Goal: Transaction & Acquisition: Purchase product/service

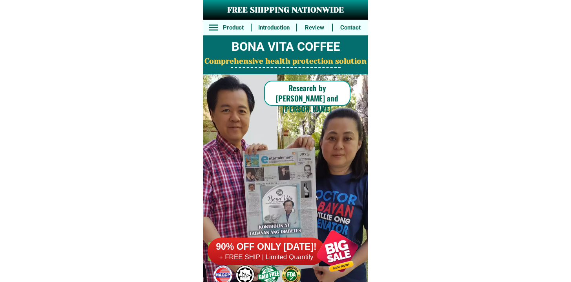
click at [314, 261] on div at bounding box center [338, 251] width 62 height 62
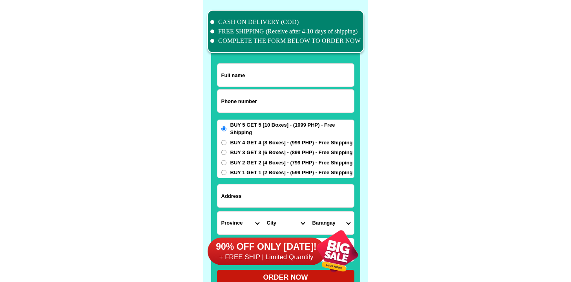
scroll to position [6106, 0]
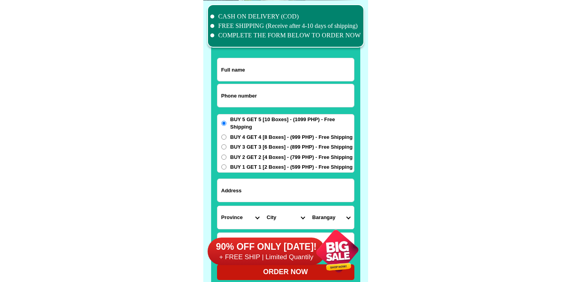
click at [267, 79] on input "Input full_name" at bounding box center [286, 69] width 137 height 23
click at [211, 101] on div "CASH ON DELIVERY (COD) FREE SHIPPING (Receive after 4-10 days of shipping) COMP…" at bounding box center [285, 145] width 165 height 290
click at [226, 102] on input "Input phone_number" at bounding box center [286, 95] width 137 height 23
paste input "9994083893"
type input "09994083893"
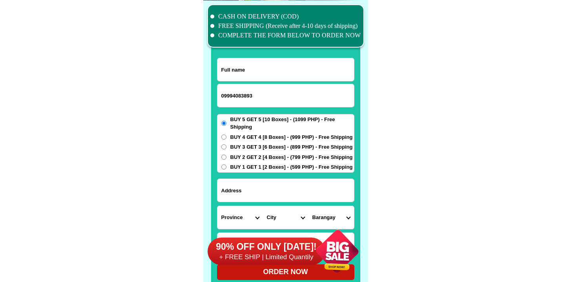
click at [261, 88] on input "09994083893" at bounding box center [286, 95] width 137 height 23
click at [262, 80] on input "Input full_name" at bounding box center [286, 69] width 137 height 23
paste input "Fel Tolentino tolentino"
type input "Fel Tolentino tolentino"
click at [238, 171] on div "BUY 5 GET 5 [10 Boxes] - (1099 PHP) - Free Shipping BUY 4 GET 4 [8 Boxes] - (99…" at bounding box center [285, 143] width 137 height 59
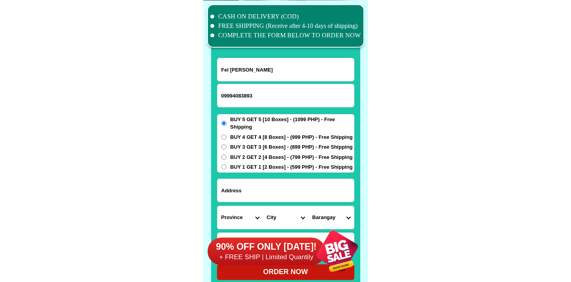
click at [239, 161] on div "BUY 5 GET 5 [10 Boxes] - (1099 PHP) - Free Shipping BUY 4 GET 4 [8 Boxes] - (99…" at bounding box center [285, 143] width 137 height 59
click at [244, 157] on span "BUY 2 GET 2 [4 Boxes] - (799 PHP) - Free Shipping" at bounding box center [292, 157] width 123 height 8
click at [227, 157] on input "BUY 2 GET 2 [4 Boxes] - (799 PHP) - Free Shipping" at bounding box center [224, 156] width 5 height 5
radio input "true"
click at [244, 166] on span "BUY 1 GET 1 [2 Boxes] - (599 PHP) - Free Shipping" at bounding box center [292, 167] width 123 height 8
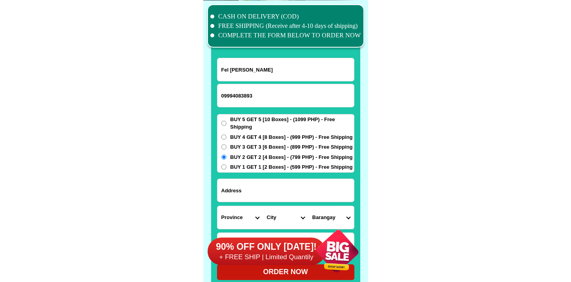
click at [227, 166] on input "BUY 1 GET 1 [2 Boxes] - (599 PHP) - Free Shipping" at bounding box center [224, 166] width 5 height 5
radio input "true"
click at [246, 194] on input "Input address" at bounding box center [286, 190] width 137 height 23
paste input "102 -B, two serendra, mckinley parkway, BGC"
type input "102 -B, two serendra, mckinley parkway, BGC"
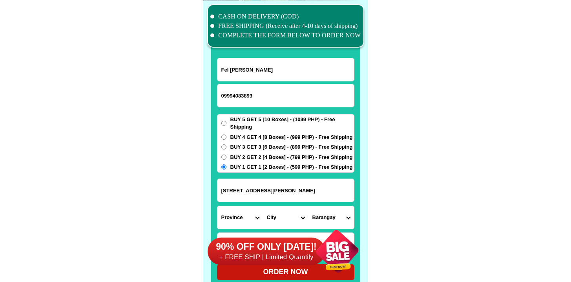
click at [244, 214] on select "Province [GEOGRAPHIC_DATA] [GEOGRAPHIC_DATA] [GEOGRAPHIC_DATA] [GEOGRAPHIC_DATA…" at bounding box center [241, 217] width 46 height 23
select select "63_219"
click at [218, 206] on select "Province [GEOGRAPHIC_DATA] [GEOGRAPHIC_DATA] [GEOGRAPHIC_DATA] [GEOGRAPHIC_DATA…" at bounding box center [241, 217] width 46 height 23
click at [287, 214] on select "City [GEOGRAPHIC_DATA] [GEOGRAPHIC_DATA] [GEOGRAPHIC_DATA] [GEOGRAPHIC_DATA]-ci…" at bounding box center [286, 217] width 46 height 23
click at [277, 225] on div "90% OFF ONLY [DATE]! + FREE SHIP | Limited Quantily" at bounding box center [288, 251] width 161 height 62
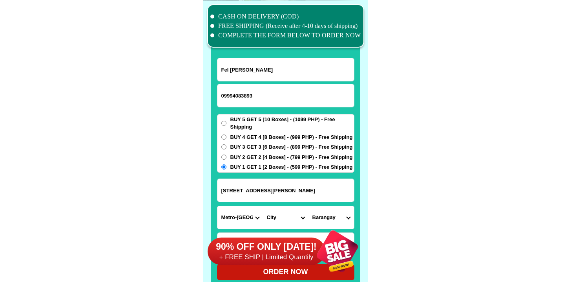
click at [280, 211] on select "City [GEOGRAPHIC_DATA] [GEOGRAPHIC_DATA] [GEOGRAPHIC_DATA] [GEOGRAPHIC_DATA]-ci…" at bounding box center [286, 217] width 46 height 23
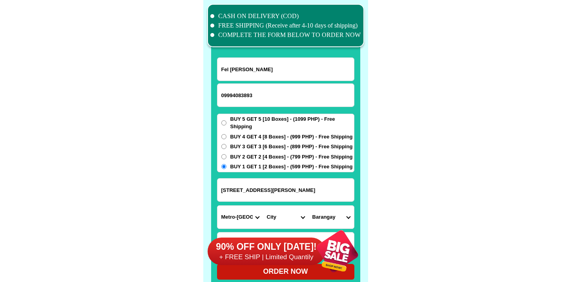
select select "63_2191611"
click at [263, 205] on select "City [GEOGRAPHIC_DATA] [GEOGRAPHIC_DATA] [GEOGRAPHIC_DATA] [GEOGRAPHIC_DATA]-ci…" at bounding box center [286, 216] width 46 height 23
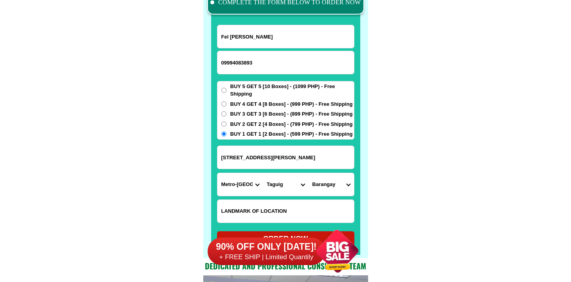
scroll to position [6139, 0]
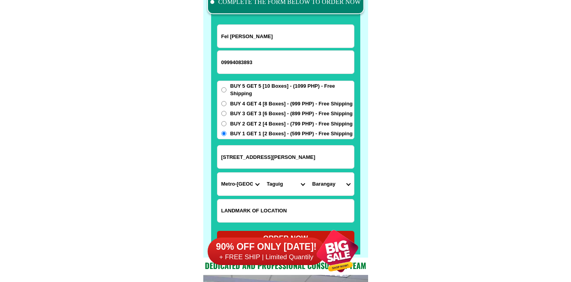
click at [342, 182] on select "Barangay Bagumbayan Bambang Calzada Central bicutan Central signal village Fort…" at bounding box center [332, 183] width 46 height 23
select select "63_21916111666"
click at [309, 172] on select "Barangay Bagumbayan Bambang Calzada Central bicutan Central signal village Fort…" at bounding box center [332, 183] width 46 height 23
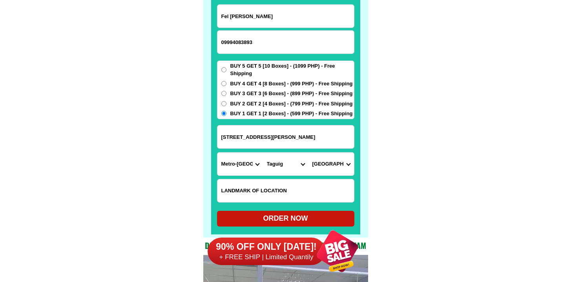
click at [292, 220] on div "90% OFF ONLY [DATE]! + FREE SHIP | Limited Quantily" at bounding box center [288, 251] width 161 height 62
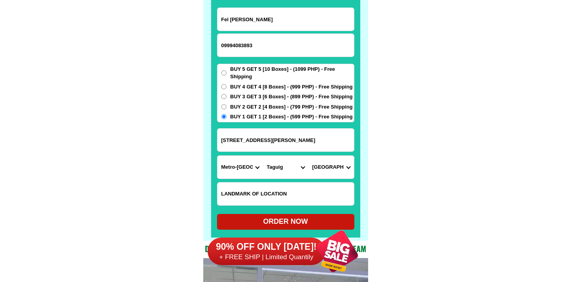
scroll to position [6201, 0]
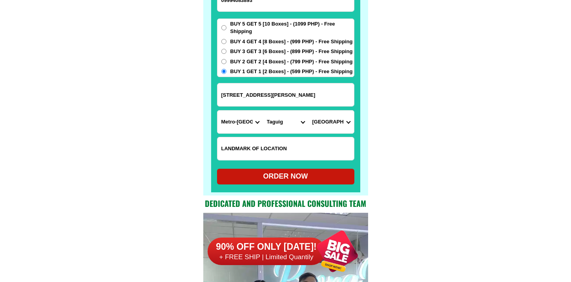
click at [308, 178] on div "ORDER NOW" at bounding box center [285, 176] width 137 height 11
radio input "true"
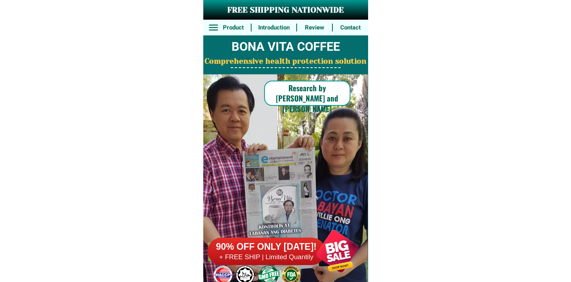
click at [284, 235] on div "90% OFF ONLY TODAY! + FREE SHIP | Limited Quantily" at bounding box center [288, 251] width 161 height 62
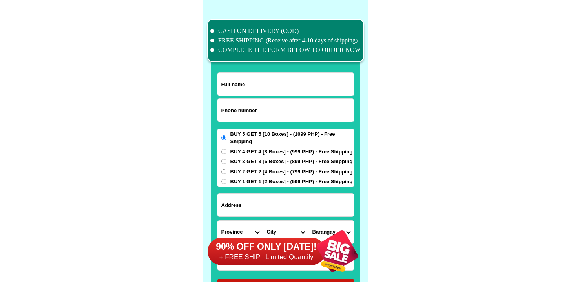
scroll to position [6106, 0]
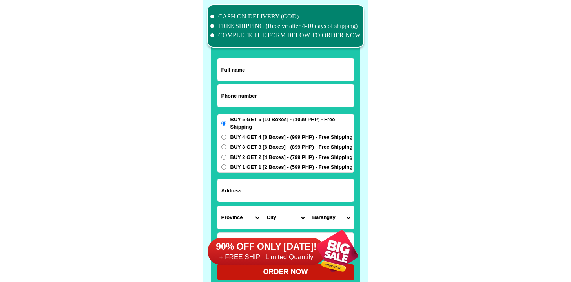
click at [332, 101] on input "Input phone_number" at bounding box center [286, 95] width 137 height 23
click at [332, 101] on input "xv" at bounding box center [286, 95] width 137 height 23
paste input "09202455943"
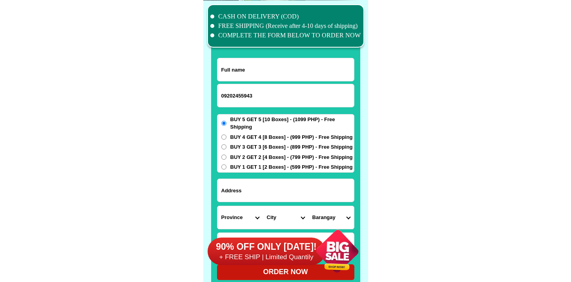
type input "09202455943"
click at [275, 72] on input "Input full_name" at bounding box center [286, 69] width 137 height 23
paste input "Aida v. Torio"
type input "Aida v. Torio"
click at [291, 182] on input "Input address" at bounding box center [286, 190] width 137 height 23
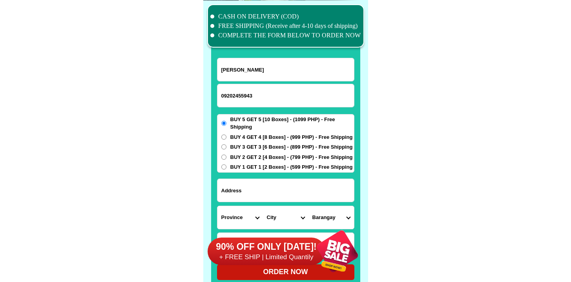
paste input "No3 Goodrich village, Concepcion 1, Marikina City"
type input "No3 Goodrich village, Concepcion 1, Marikina City"
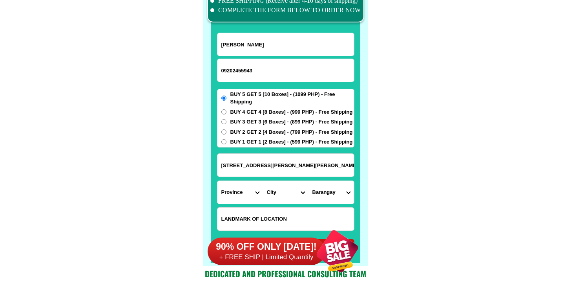
scroll to position [6198, 0]
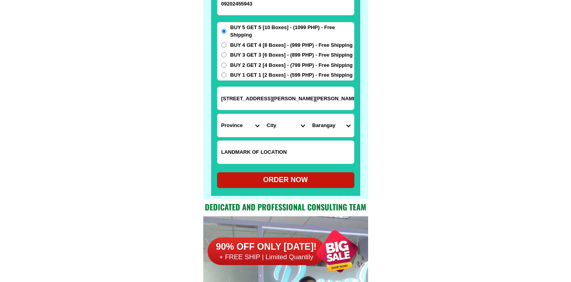
click at [278, 151] on input "Input LANDMARKOFLOCATION" at bounding box center [286, 152] width 137 height 23
paste input "Yellow gate"
type input "Yellow gate"
click at [227, 132] on select "Province [GEOGRAPHIC_DATA] [GEOGRAPHIC_DATA][PERSON_NAME][GEOGRAPHIC_DATA][GEOG…" at bounding box center [241, 125] width 46 height 23
click at [248, 121] on select "Province [GEOGRAPHIC_DATA] [GEOGRAPHIC_DATA][PERSON_NAME][GEOGRAPHIC_DATA][GEOG…" at bounding box center [241, 125] width 46 height 23
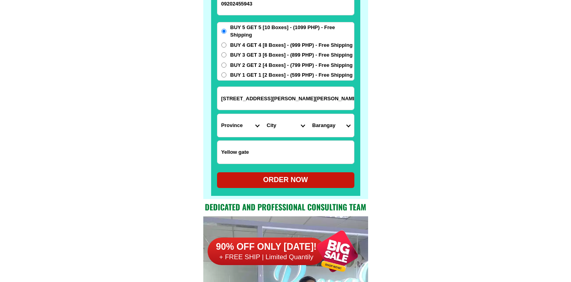
select select "63_219"
click at [218, 114] on select "Province [GEOGRAPHIC_DATA] [GEOGRAPHIC_DATA][PERSON_NAME][GEOGRAPHIC_DATA][GEOG…" at bounding box center [241, 125] width 46 height 23
click at [297, 119] on select "City Binondo CALOOCAN Ermita Intramuros Las-pinas Makati Malabon-city Malate Ma…" at bounding box center [286, 125] width 46 height 23
select select "63_2198465"
click at [263, 114] on select "City Binondo CALOOCAN Ermita Intramuros Las-pinas Makati Malabon-city Malate Ma…" at bounding box center [286, 125] width 46 height 23
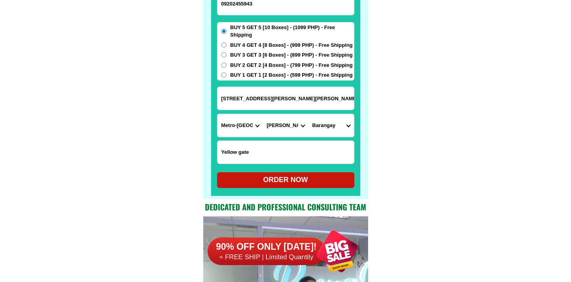
click at [327, 130] on select "Barangay Barangka Calumpang Concepcion dos Concepcion uno Fortune Industrial va…" at bounding box center [332, 125] width 46 height 23
select select "63_21984657573"
click at [309, 114] on select "Barangay Barangka Calumpang Concepcion dos Concepcion uno Fortune Industrial va…" at bounding box center [332, 125] width 46 height 23
click at [251, 175] on div "ORDER NOW" at bounding box center [285, 179] width 137 height 11
radio input "true"
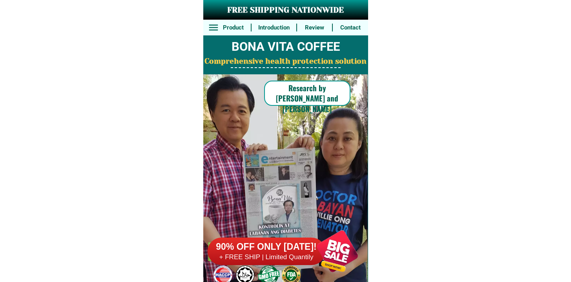
click at [288, 242] on h6 "90% OFF ONLY [DATE]!" at bounding box center [267, 247] width 118 height 12
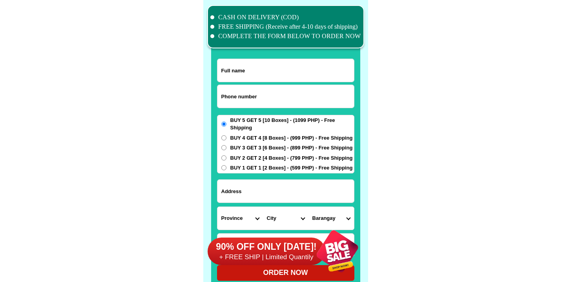
scroll to position [6106, 0]
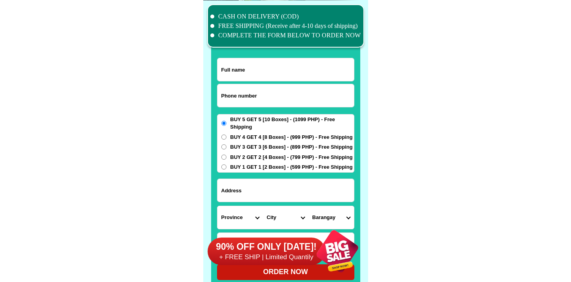
click at [297, 110] on form "ORDER NOW Province Abra Agusan-del-norte Agusan-del-sur Aklan Albay Antique Apa…" at bounding box center [285, 169] width 137 height 222
click at [293, 96] on input "Input phone_number" at bounding box center [286, 95] width 137 height 23
paste input "09978275464"
type input "09978275464"
click at [273, 76] on input "Input full_name" at bounding box center [286, 69] width 137 height 23
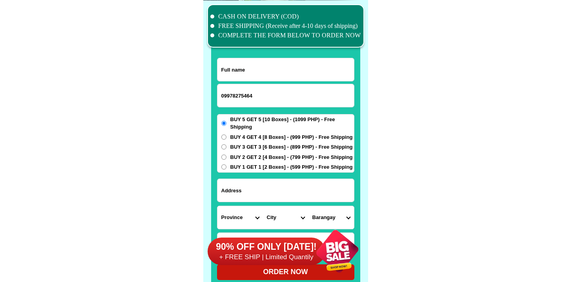
paste input "Rodolfo Sarmiento"
type input "Rodolfo Sarmiento"
click at [313, 190] on input "Input address" at bounding box center [286, 190] width 137 height 23
paste input "salinungan East Sanmateo ,Isabela"
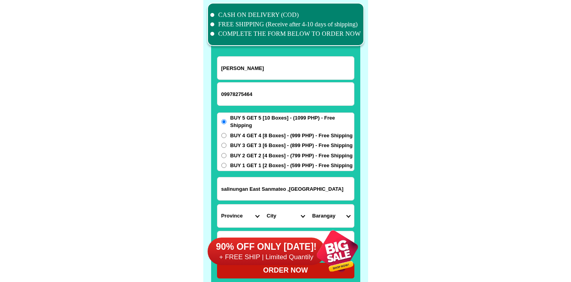
scroll to position [6107, 0]
type input "salinungan East Sanmateo ,Isabela"
click at [251, 213] on select "Province [GEOGRAPHIC_DATA] [GEOGRAPHIC_DATA][PERSON_NAME][GEOGRAPHIC_DATA][GEOG…" at bounding box center [241, 215] width 46 height 23
select select "63_305"
click at [218, 204] on select "Province [GEOGRAPHIC_DATA] [GEOGRAPHIC_DATA][PERSON_NAME][GEOGRAPHIC_DATA][GEOG…" at bounding box center [241, 215] width 46 height 23
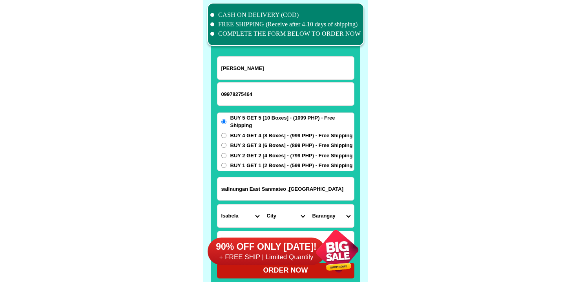
click at [282, 211] on select "City" at bounding box center [286, 215] width 46 height 23
click at [295, 218] on select "City Angadanan Benito-soliven Cabagan Cauayan-city Cordon Delfin-albano Dinapig…" at bounding box center [286, 215] width 46 height 23
select select "63_3058770"
click at [263, 204] on select "City Angadanan Benito-soliven Cabagan Cauayan-city Cordon Delfin-albano Dinapig…" at bounding box center [286, 215] width 46 height 23
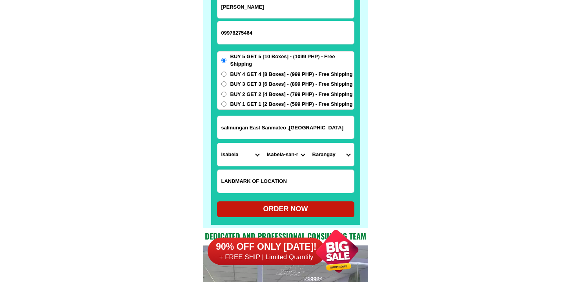
scroll to position [6171, 0]
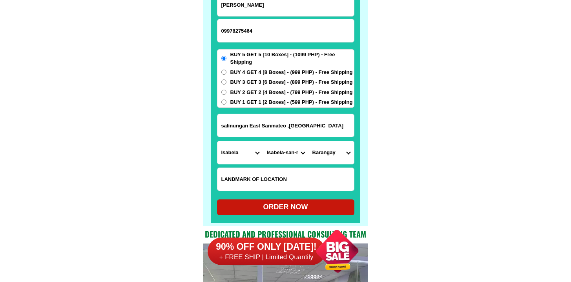
click at [322, 159] on select "Barangay Bacarena Bagong sikat Barangay i (pob.) Barangay ii (pob.) Barangay ii…" at bounding box center [332, 152] width 46 height 23
select select "63_30587707911"
click at [309, 141] on select "Barangay Bacarena Bagong sikat Barangay i (pob.) Barangay ii (pob.) Barangay ii…" at bounding box center [332, 152] width 46 height 23
click at [347, 153] on select "Barangay Bacarena Bagong sikat Barangay i (pob.) Barangay ii (pob.) Barangay ii…" at bounding box center [332, 152] width 46 height 23
click at [269, 212] on div "ORDER NOW" at bounding box center [285, 206] width 137 height 11
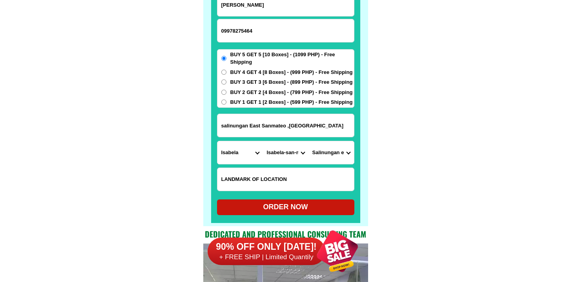
radio input "true"
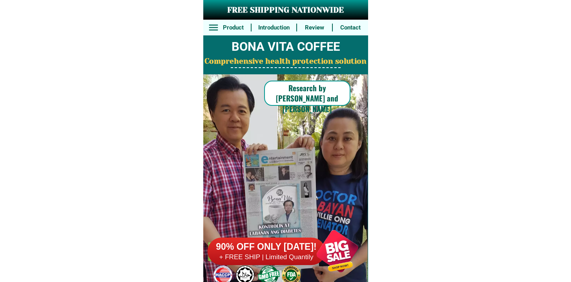
click at [273, 241] on h6 "90% OFF ONLY [DATE]!" at bounding box center [267, 247] width 118 height 12
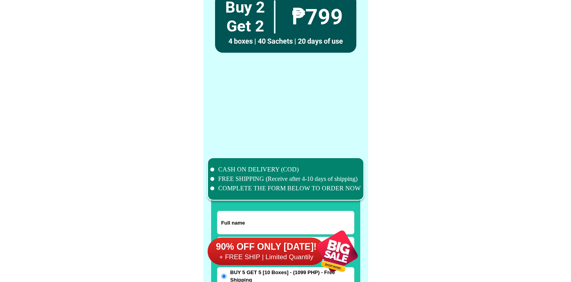
scroll to position [6106, 0]
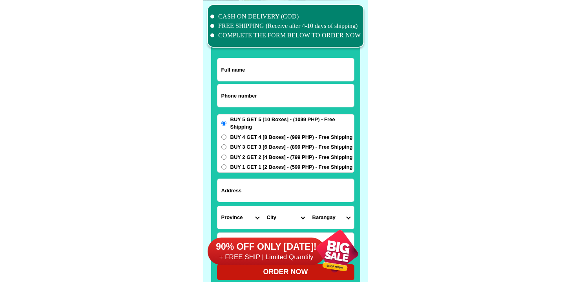
click at [270, 108] on form "ORDER NOW Province Abra Agusan-del-norte Agusan-del-sur Aklan Albay Antique Apa…" at bounding box center [285, 169] width 137 height 222
click at [270, 93] on input "Input phone_number" at bounding box center [286, 95] width 137 height 23
paste input "Bontoc Mountain province"
type input "Bontoc Mountain province"
click at [264, 176] on form "Bontoc Mountain province ORDER NOW Province Abra Agusan-del-norte Agusan-del-su…" at bounding box center [285, 169] width 137 height 222
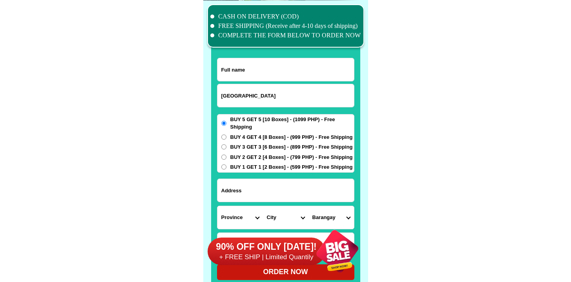
click at [264, 181] on input "Input address" at bounding box center [286, 190] width 137 height 23
paste input "Bontoc Mountain province"
type input "Bontoc Mountain province"
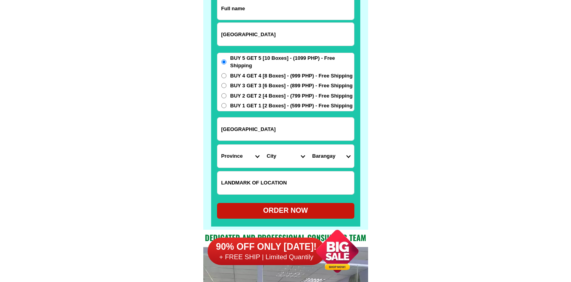
scroll to position [6220, 0]
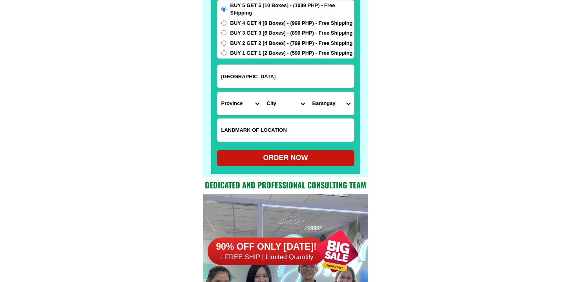
click at [266, 121] on input "Input LANDMARKOFLOCATION" at bounding box center [286, 130] width 137 height 23
paste input "infront Pc personal collection"
type input "infront Pc personal collection"
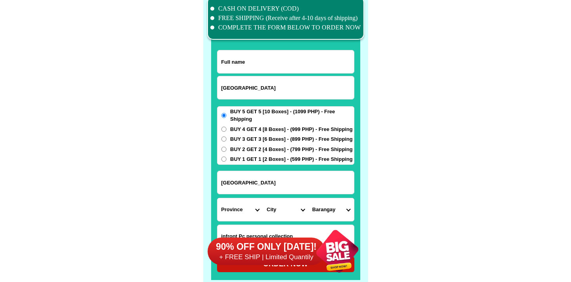
scroll to position [6084, 0]
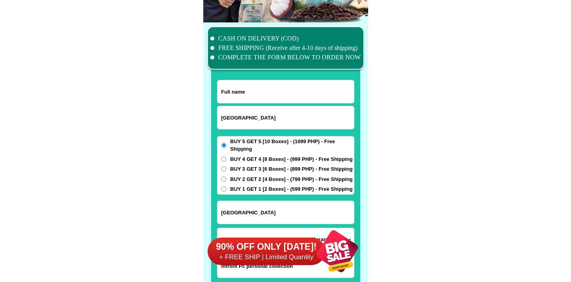
click at [242, 88] on input "Input full_name" at bounding box center [286, 91] width 137 height 23
paste input "juliet Bagangan"
type input "juliet Bagangan"
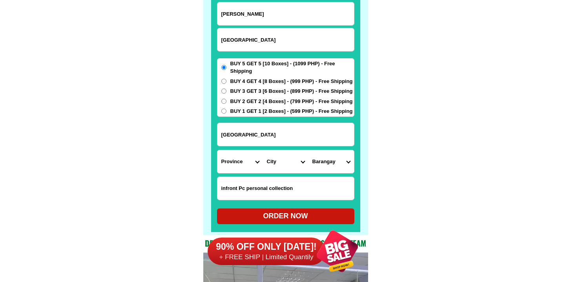
scroll to position [6171, 0]
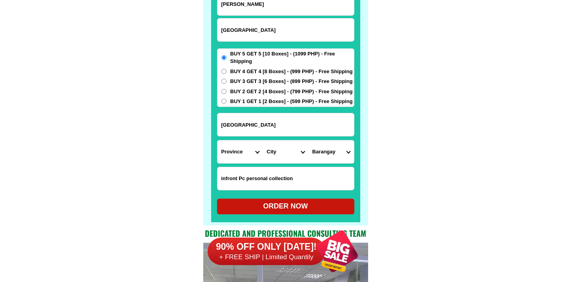
click at [256, 151] on select "Province [GEOGRAPHIC_DATA] [GEOGRAPHIC_DATA] [GEOGRAPHIC_DATA] [GEOGRAPHIC_DATA…" at bounding box center [241, 151] width 46 height 23
select select "63_464"
click at [218, 140] on select "Province [GEOGRAPHIC_DATA] [GEOGRAPHIC_DATA] [GEOGRAPHIC_DATA] [GEOGRAPHIC_DATA…" at bounding box center [241, 151] width 46 height 23
click at [286, 152] on select "City Barlig Bauko Besao Mountain-province-bontoc Natonin Paracelis Sabangan Sad…" at bounding box center [286, 151] width 46 height 23
select select "63_4649643"
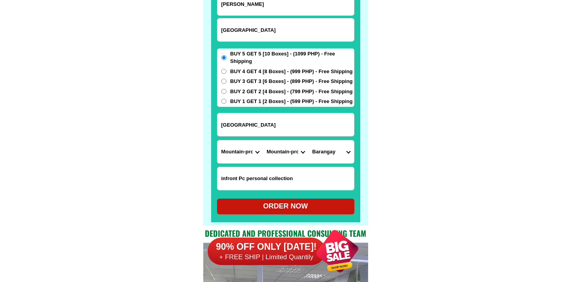
click at [263, 140] on select "City Barlig Bauko Besao Mountain-province-bontoc Natonin Paracelis Sabangan Sad…" at bounding box center [286, 151] width 46 height 23
click at [330, 148] on select "Barangay" at bounding box center [332, 151] width 46 height 23
select select "63_46496434054"
click at [309, 140] on select "Barangay Alab oriente Alab proper Balili Bayyo Bontoc ili Calutit Caneo Dalican…" at bounding box center [332, 151] width 46 height 23
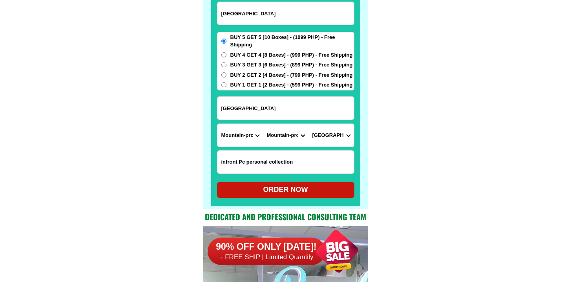
scroll to position [6189, 0]
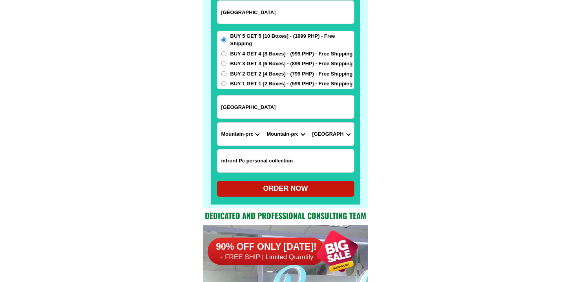
click at [293, 182] on div "ORDER NOW" at bounding box center [285, 189] width 137 height 16
radio input "true"
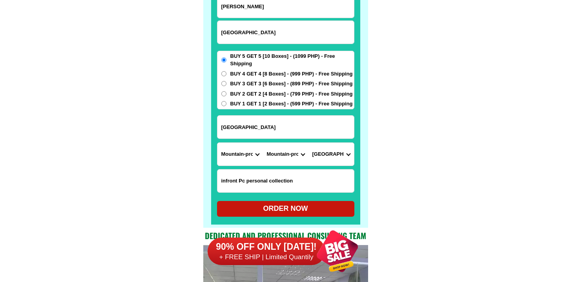
click at [245, 43] on input "Bontoc Mountain province" at bounding box center [286, 32] width 137 height 23
click at [247, 39] on input "Bontoc Mountain province" at bounding box center [286, 32] width 137 height 23
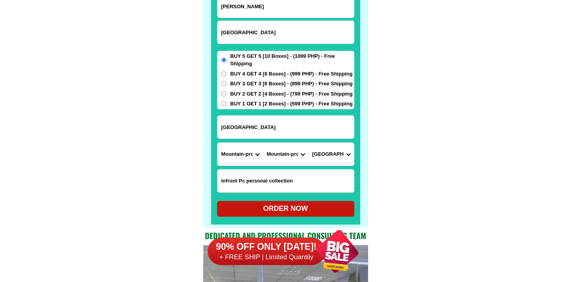
click at [247, 39] on input "Bontoc Mountain province" at bounding box center [286, 32] width 137 height 23
paste input "09058271093"
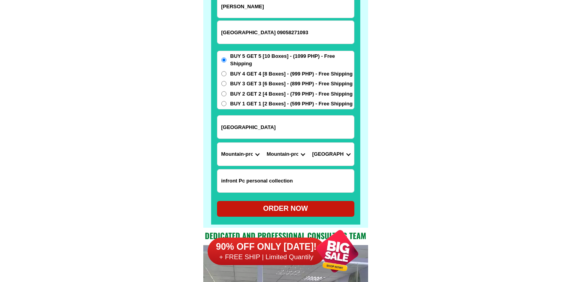
click at [269, 26] on input "Bontoc Mountain province 09058271093" at bounding box center [286, 32] width 137 height 23
paste input "Input phone_number"
type input "09058271093"
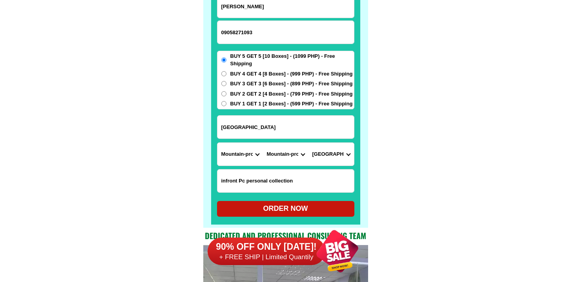
click at [274, 234] on div "90% OFF ONLY [DATE]! + FREE SHIP | Limited Quantily" at bounding box center [288, 251] width 161 height 62
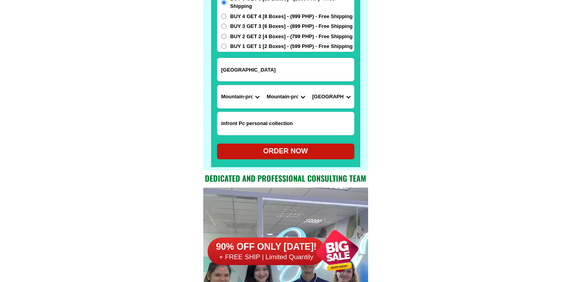
scroll to position [6248, 0]
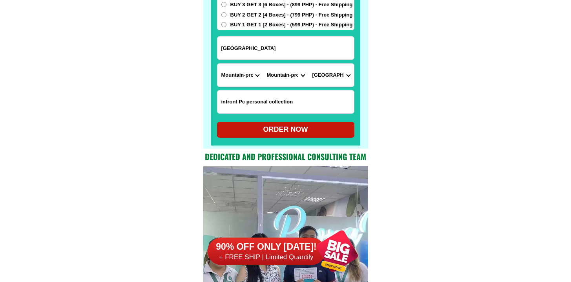
click at [302, 127] on div "ORDER NOW" at bounding box center [285, 129] width 137 height 11
radio input "true"
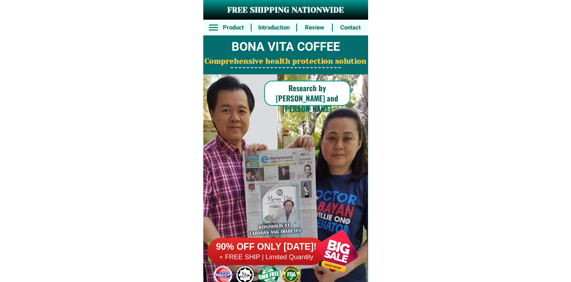
click at [317, 277] on div at bounding box center [338, 251] width 62 height 62
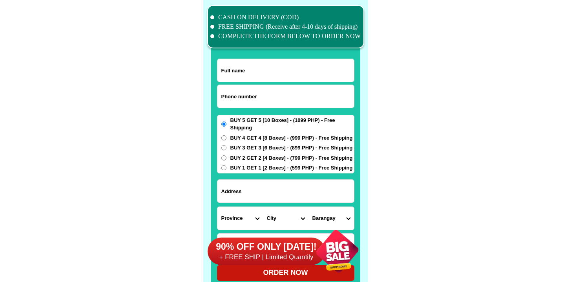
scroll to position [6106, 0]
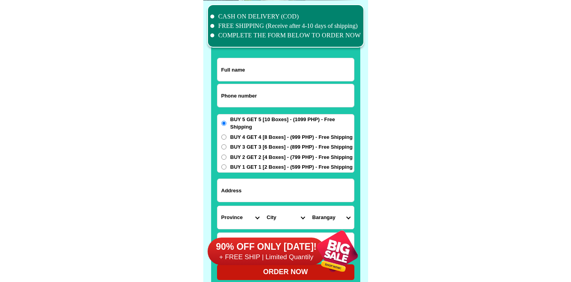
click at [288, 89] on input "Input phone_number" at bounding box center [286, 95] width 137 height 23
paste input "9535335448"
click at [227, 95] on input "0 9535335448" at bounding box center [286, 95] width 137 height 23
type input "09535335448"
click at [293, 88] on input "09535335448" at bounding box center [286, 95] width 137 height 23
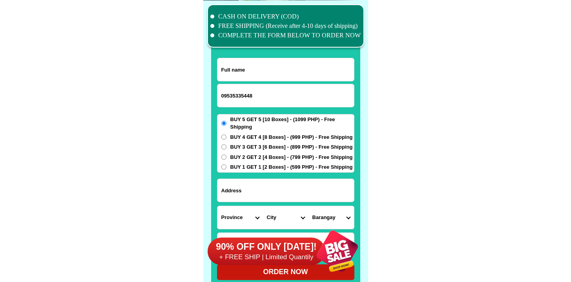
click at [291, 75] on input "Input full_name" at bounding box center [286, 69] width 137 height 23
paste input "Romer Jereza"
type input "Romer Jereza"
click at [282, 186] on input "Input address" at bounding box center [286, 190] width 137 height 23
paste input "1817 simoun street"
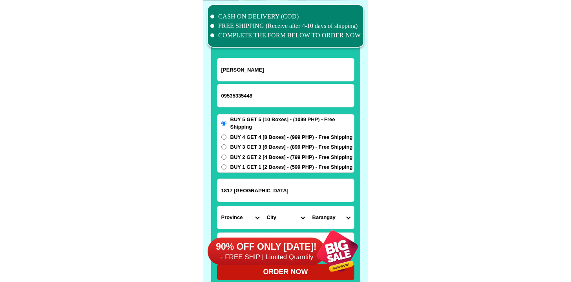
type input "1817 simoun street"
click at [245, 214] on select "Province [GEOGRAPHIC_DATA] [GEOGRAPHIC_DATA][PERSON_NAME][GEOGRAPHIC_DATA][GEOG…" at bounding box center [241, 217] width 46 height 23
select select "63_219"
click at [280, 207] on select "City Binondo CALOOCAN Ermita Intramuros Las-pinas Makati Malabon-city Malate Ma…" at bounding box center [286, 217] width 46 height 23
select select "63_2194856"
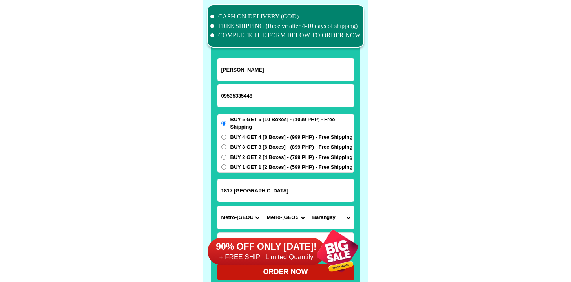
click at [263, 206] on select "City Binondo CALOOCAN Ermita Intramuros Las-pinas Makati Malabon-city Malate Ma…" at bounding box center [286, 217] width 46 height 23
click at [337, 211] on select "Barangay Barangay 395 Barangay 396 Barangay 397 Barangay 398 Barangay 399 Baran…" at bounding box center [332, 217] width 46 height 23
select select "63_21948568030"
click at [309, 206] on select "Barangay Barangay 395 Barangay 396 Barangay 397 Barangay 398 Barangay 399 Baran…" at bounding box center [332, 217] width 46 height 23
click at [291, 216] on select "City Binondo CALOOCAN Ermita Intramuros Las-pinas Makati Malabon-city Malate Ma…" at bounding box center [286, 217] width 46 height 23
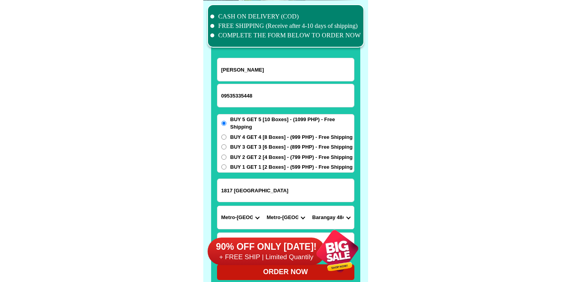
click at [263, 206] on select "City Binondo CALOOCAN Ermita Intramuros Las-pinas Makati Malabon-city Malate Ma…" at bounding box center [286, 217] width 46 height 23
click at [329, 206] on select "Barangay Barangay 395 Barangay 396 Barangay 397 Barangay 398 Barangay 399 Baran…" at bounding box center [332, 217] width 46 height 23
click at [278, 218] on select "City Binondo CALOOCAN Ermita Intramuros Las-pinas Makati Malabon-city Malate Ma…" at bounding box center [286, 217] width 46 height 23
click at [263, 206] on select "City Binondo CALOOCAN Ermita Intramuros Las-pinas Makati Malabon-city Malate Ma…" at bounding box center [286, 217] width 46 height 23
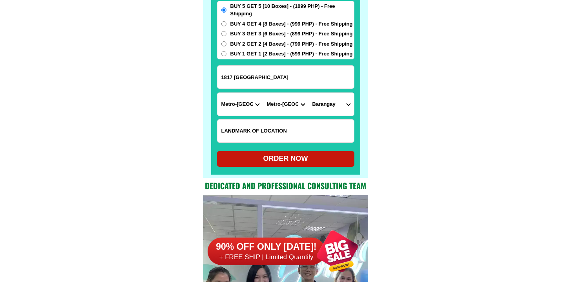
scroll to position [6231, 0]
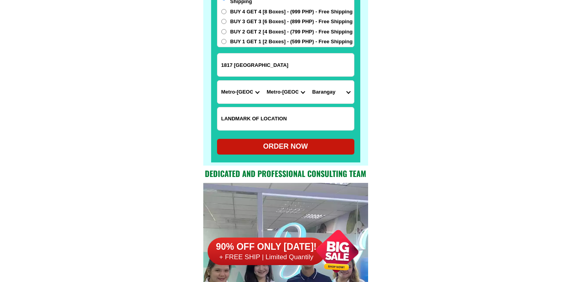
click at [333, 90] on select "Barangay Barangay 637 Barangay 638 Barangay 639 Barangay 640 Barangay 641 Baran…" at bounding box center [332, 92] width 46 height 23
click at [289, 66] on input "1817 simoun street" at bounding box center [286, 64] width 137 height 23
click at [289, 93] on select "City Binondo CALOOCAN Ermita Intramuros Las-pinas Makati Malabon-city Malate Ma…" at bounding box center [286, 92] width 46 height 23
click at [263, 81] on select "City Binondo CALOOCAN Ermita Intramuros Las-pinas Makati Malabon-city Malate Ma…" at bounding box center [286, 92] width 46 height 23
click at [333, 85] on select "Barangay Barangay 637 Barangay 638 Barangay 639 Barangay 640 Barangay 641 Baran…" at bounding box center [332, 92] width 46 height 23
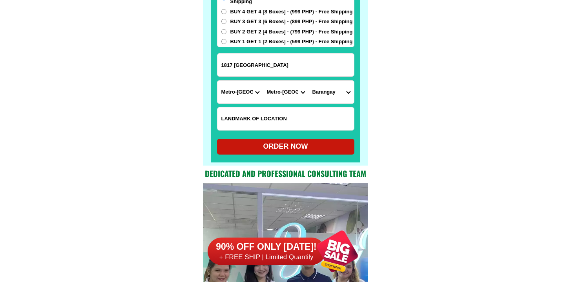
click at [292, 94] on select "City Binondo CALOOCAN Ermita Intramuros Las-pinas Makati Malabon-city Malate Ma…" at bounding box center [286, 92] width 46 height 23
click at [263, 81] on select "City Binondo CALOOCAN Ermita Intramuros Las-pinas Makati Malabon-city Malate Ma…" at bounding box center [286, 92] width 46 height 23
click at [344, 87] on select "Barangay Barangay 268 Barangay 269 Barangay 270 Barangay 271 Barangay 272 Baran…" at bounding box center [332, 92] width 46 height 23
click at [289, 91] on select "City Binondo CALOOCAN Ermita Intramuros Las-pinas Makati Malabon-city Malate Ma…" at bounding box center [286, 92] width 46 height 23
select select "63_2194856"
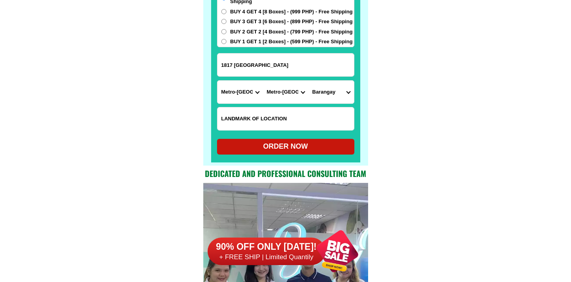
click at [263, 81] on select "City Binondo CALOOCAN Ermita Intramuros Las-pinas Makati Malabon-city Malate Ma…" at bounding box center [286, 92] width 46 height 23
click at [325, 90] on select "Barangay Barangay 395 Barangay 396 Barangay 397 Barangay 398 Barangay 399 Baran…" at bounding box center [332, 92] width 46 height 23
select select "63_21948568030"
click at [309, 81] on select "Barangay Barangay 395 Barangay 396 Barangay 397 Barangay 398 Barangay 399 Baran…" at bounding box center [332, 92] width 46 height 23
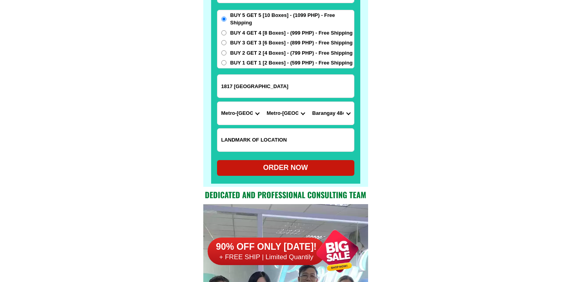
scroll to position [6207, 0]
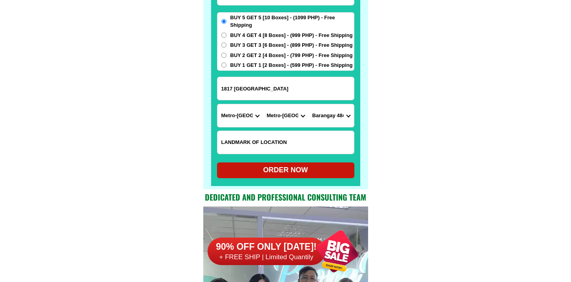
click at [287, 163] on div "ORDER NOW" at bounding box center [285, 170] width 137 height 16
radio input "true"
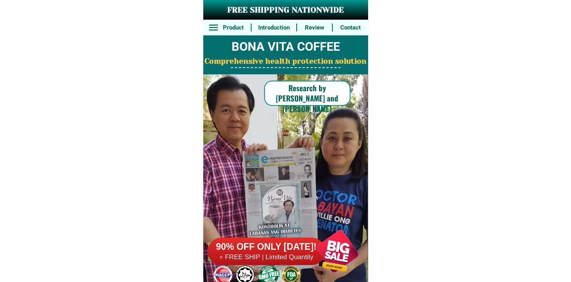
click at [265, 256] on h6 "+ FREE SHIP | Limited Quantily" at bounding box center [267, 257] width 118 height 9
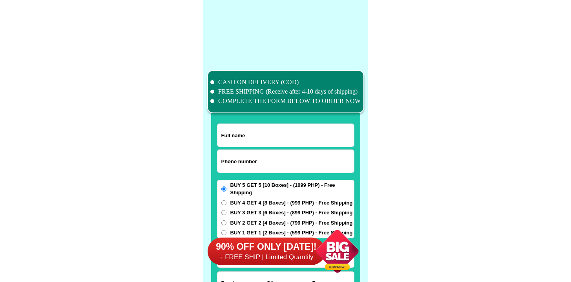
scroll to position [6106, 0]
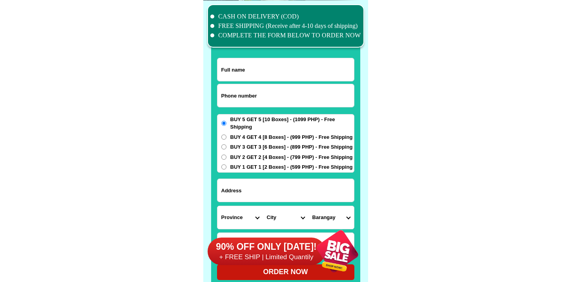
drag, startPoint x: 230, startPoint y: 85, endPoint x: 235, endPoint y: 89, distance: 6.7
click at [230, 85] on input "Input phone_number" at bounding box center [286, 95] width 137 height 23
paste input "9653254649"
click at [222, 101] on input "9653254649" at bounding box center [286, 95] width 137 height 23
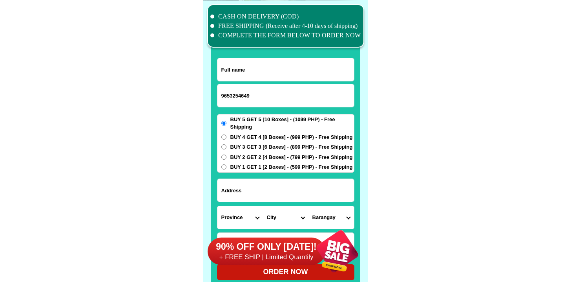
click at [222, 101] on input "9653254649" at bounding box center [286, 95] width 137 height 23
click at [222, 95] on input "9653254649" at bounding box center [286, 95] width 137 height 23
type input "09653254649"
click at [265, 76] on input "Input full_name" at bounding box center [286, 69] width 137 height 23
paste input "[PERSON_NAME]"
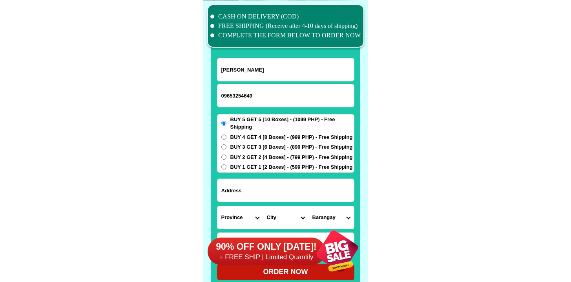
type input "[PERSON_NAME]"
click at [288, 191] on input "Input address" at bounding box center [286, 190] width 137 height 23
paste input "Purok maharlika,[GEOGRAPHIC_DATA],[GEOGRAPHIC_DATA]"
type input "Purok maharlika,[GEOGRAPHIC_DATA],[GEOGRAPHIC_DATA]"
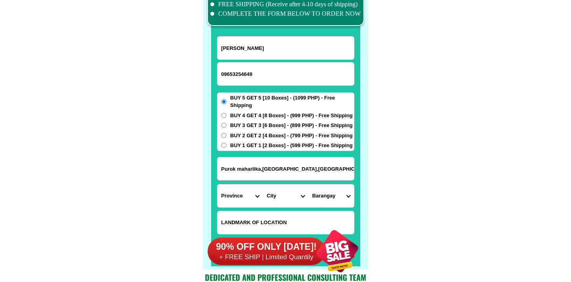
scroll to position [6138, 0]
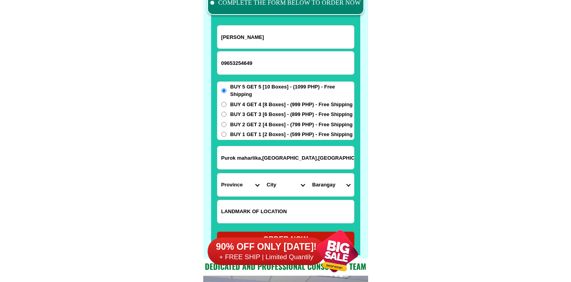
click at [249, 214] on input "Input LANDMARKOFLOCATION" at bounding box center [286, 211] width 137 height 23
paste input "[PERSON_NAME] compound"
type input "[PERSON_NAME] compound"
click at [238, 185] on select "Province [GEOGRAPHIC_DATA] [GEOGRAPHIC_DATA] [GEOGRAPHIC_DATA] [GEOGRAPHIC_DATA…" at bounding box center [241, 184] width 46 height 23
select select "63_581"
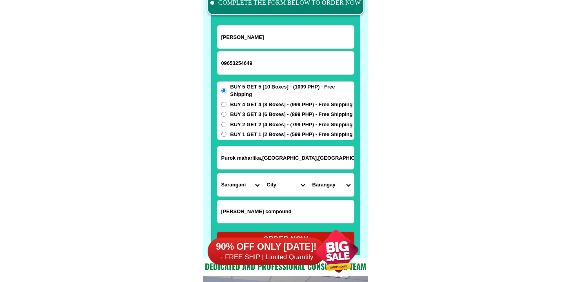
click at [218, 173] on select "Province [GEOGRAPHIC_DATA] [GEOGRAPHIC_DATA] [GEOGRAPHIC_DATA] [GEOGRAPHIC_DATA…" at bounding box center [241, 184] width 46 height 23
click at [280, 178] on select "City [PERSON_NAME] Kiamba Maasim Maitum Malapatan [GEOGRAPHIC_DATA]" at bounding box center [286, 184] width 46 height 23
select select "63_5815427"
click at [263, 173] on select "City [PERSON_NAME] Kiamba Maasim Maitum Malapatan [GEOGRAPHIC_DATA]" at bounding box center [286, 184] width 46 height 23
click at [323, 184] on select "Barangay Alegria Bagacay Baluntay Datal anggas Domolok Kawas Ladol Maribulan Pa…" at bounding box center [332, 184] width 46 height 23
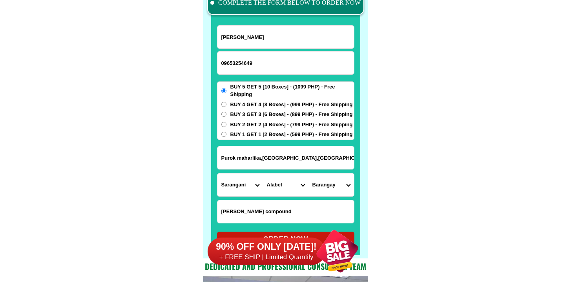
select select "63_58154273518"
click at [309, 173] on select "Barangay Alegria Bagacay Baluntay Datal anggas Domolok Kawas Ladol Maribulan Pa…" at bounding box center [332, 184] width 46 height 23
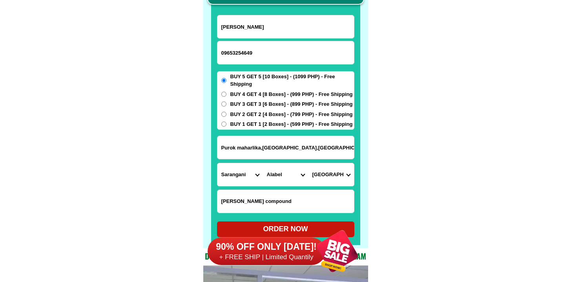
scroll to position [6159, 0]
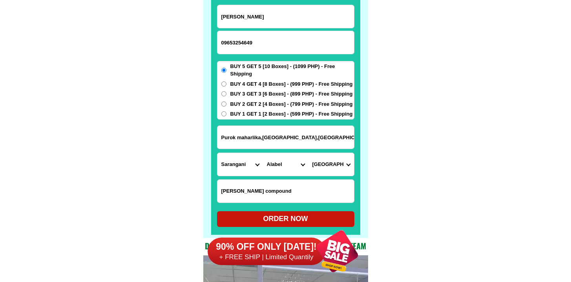
click at [277, 215] on div "ORDER NOW" at bounding box center [285, 218] width 137 height 11
radio input "true"
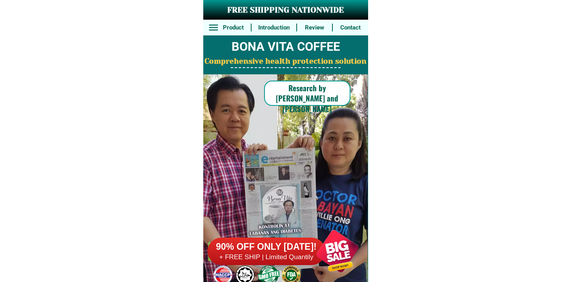
click at [275, 237] on div at bounding box center [267, 250] width 118 height 27
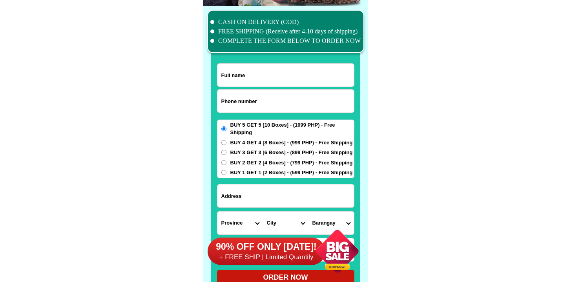
scroll to position [6106, 0]
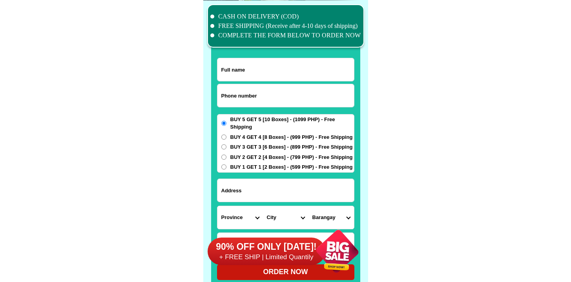
click at [270, 86] on input "Input phone_number" at bounding box center [286, 95] width 137 height 23
paste input "09164525006"
type input "09164525006"
click at [242, 62] on input "Input full_name" at bounding box center [286, 69] width 137 height 23
paste input "[PERSON_NAME] c""
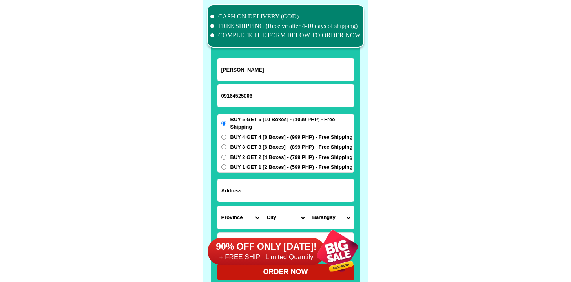
type input "[PERSON_NAME]"
click at [280, 165] on span "BUY 1 GET 1 [2 Boxes] - (599 PHP) - Free Shipping" at bounding box center [292, 167] width 123 height 8
click at [227, 165] on input "BUY 1 GET 1 [2 Boxes] - (599 PHP) - Free Shipping" at bounding box center [224, 166] width 5 height 5
radio input "true"
click at [274, 207] on select "City" at bounding box center [286, 217] width 46 height 23
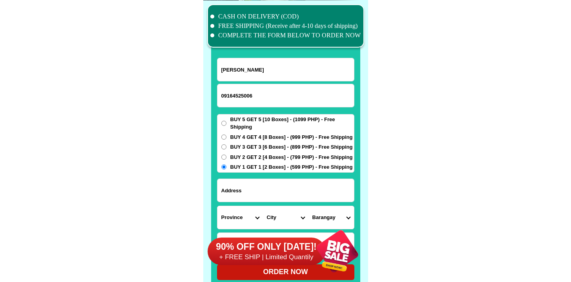
click at [289, 185] on input "Input address" at bounding box center [286, 190] width 137 height 23
click at [284, 186] on input "Input address" at bounding box center [286, 190] width 137 height 23
paste input "RamWater station RollingHills3 Brgy mangingisda [GEOGRAPHIC_DATA]"
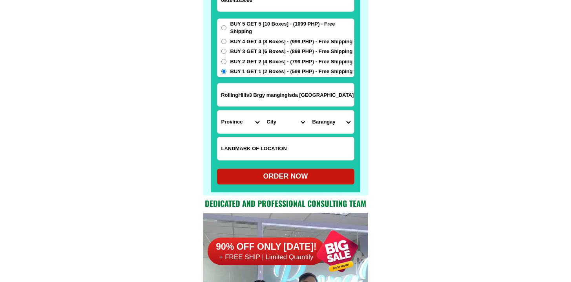
type input "RamWater station RollingHills3 Brgy mangingisda [GEOGRAPHIC_DATA]"
click at [221, 125] on select "Province [GEOGRAPHIC_DATA] [GEOGRAPHIC_DATA][PERSON_NAME][GEOGRAPHIC_DATA][GEOG…" at bounding box center [241, 121] width 46 height 23
select select "63_811"
click at [218, 110] on select "Province [GEOGRAPHIC_DATA] [GEOGRAPHIC_DATA][PERSON_NAME][GEOGRAPHIC_DATA][GEOG…" at bounding box center [241, 121] width 46 height 23
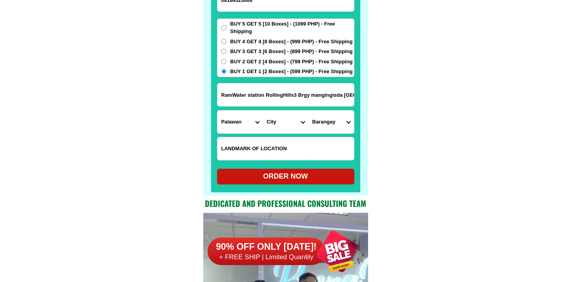
click at [279, 119] on select "City Aborlan [PERSON_NAME] Brookes-point [GEOGRAPHIC_DATA][PERSON_NAME][GEOGRAP…" at bounding box center [286, 121] width 46 height 23
select select "63_8115896"
click at [263, 110] on select "City Aborlan [PERSON_NAME] Brookes-point [GEOGRAPHIC_DATA][PERSON_NAME][GEOGRAP…" at bounding box center [286, 121] width 46 height 23
click at [338, 124] on select "Barangay [PERSON_NAME] Bagong bayan Bagong pag-asa Bagong pag-asa (pob.) Bagong…" at bounding box center [332, 121] width 46 height 23
click at [316, 122] on select "Barangay [PERSON_NAME] Bagong bayan Bagong pag-asa Bagong pag-asa (pob.) Bagong…" at bounding box center [332, 121] width 46 height 23
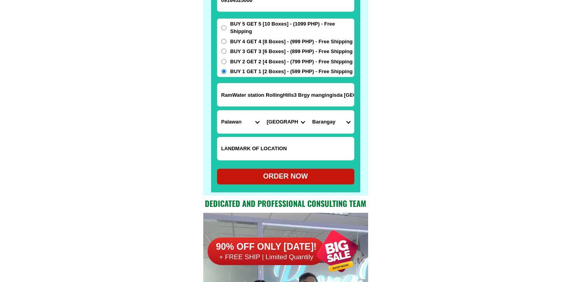
click at [323, 125] on select "Barangay [PERSON_NAME] Bagong bayan Bagong pag-asa Bagong pag-asa (pob.) Bagong…" at bounding box center [332, 121] width 46 height 23
click at [264, 90] on input "RamWater station RollingHills3 Brgy mangingisda [GEOGRAPHIC_DATA]" at bounding box center [286, 94] width 137 height 23
click at [350, 125] on select "Barangay [PERSON_NAME] Bagong bayan Bagong pag-asa Bagong pag-asa (pob.) Bagong…" at bounding box center [332, 121] width 46 height 23
click at [322, 122] on select "Barangay [PERSON_NAME] Bagong bayan Bagong pag-asa Bagong pag-asa (pob.) Bagong…" at bounding box center [332, 121] width 46 height 23
click at [323, 120] on select "Barangay [PERSON_NAME] Bagong bayan Bagong pag-asa Bagong pag-asa (pob.) Bagong…" at bounding box center [332, 121] width 46 height 23
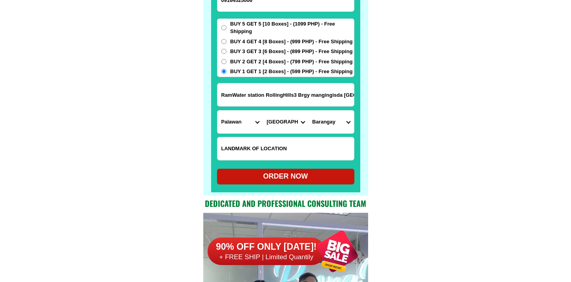
select select "63_81158967606"
click at [309, 110] on select "Barangay [PERSON_NAME] Bagong bayan Bagong pag-asa Bagong pag-asa (pob.) Bagong…" at bounding box center [332, 121] width 46 height 23
click at [342, 183] on div "ORDER NOW" at bounding box center [285, 177] width 137 height 16
radio input "true"
